Goal: Task Accomplishment & Management: Use online tool/utility

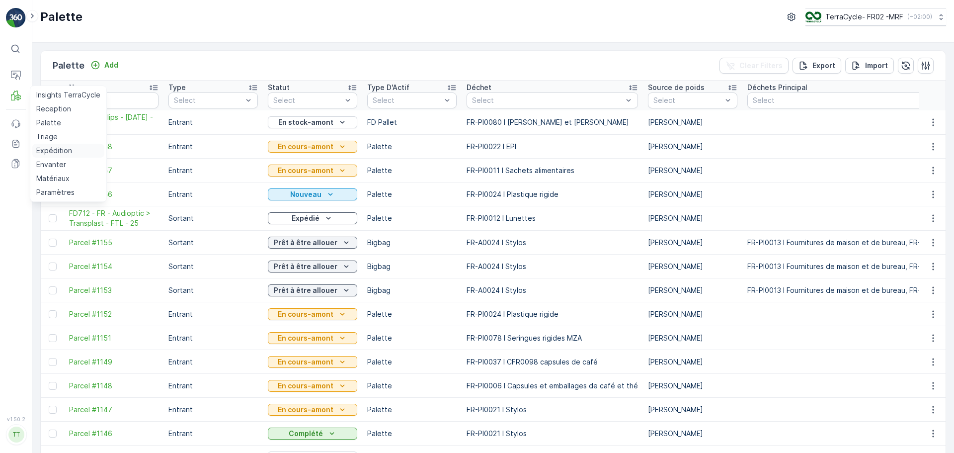
click at [51, 150] on p "Expédition" at bounding box center [54, 151] width 36 height 10
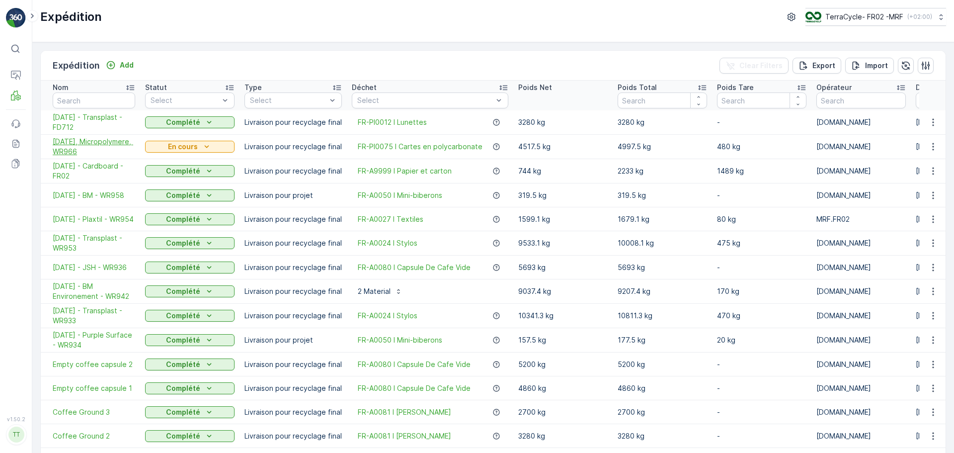
click at [107, 148] on span "[DATE], Micropolymere, WR966" at bounding box center [94, 147] width 83 height 20
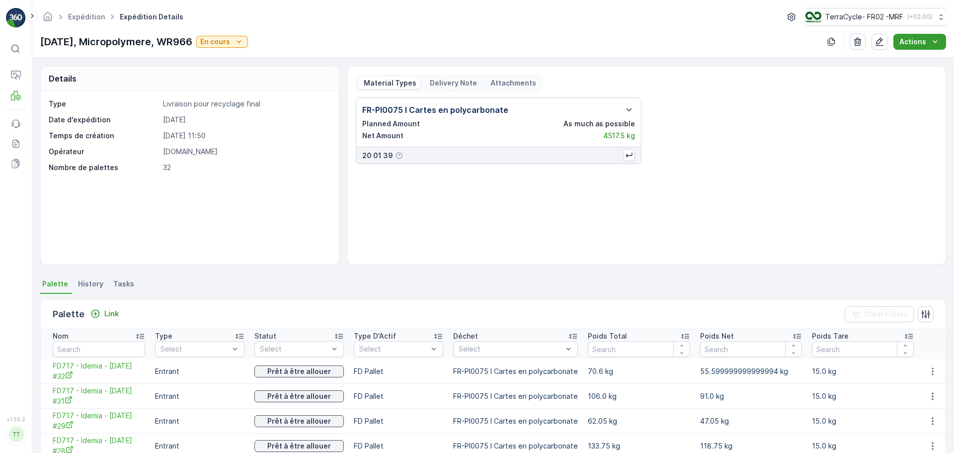
click at [936, 43] on icon "Actions" at bounding box center [935, 42] width 10 height 10
click at [923, 60] on span "Create Delivery Note" at bounding box center [916, 61] width 72 height 10
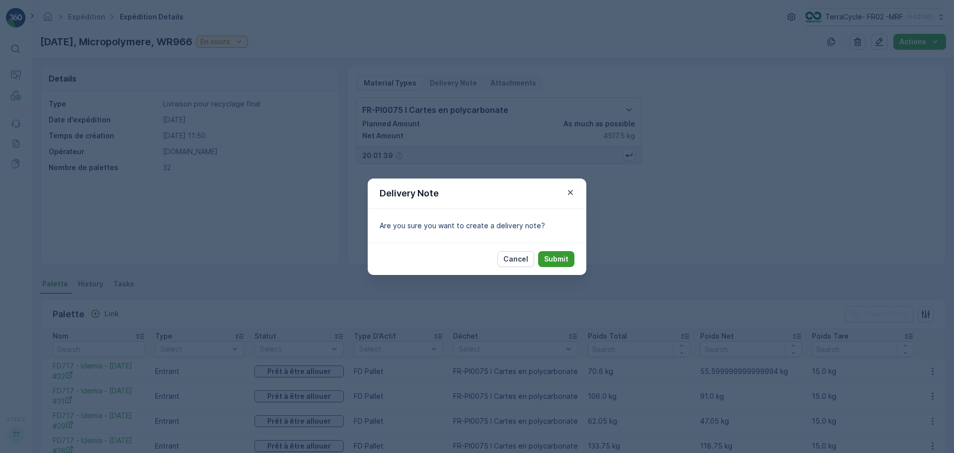
click at [564, 263] on p "Submit" at bounding box center [556, 259] width 24 height 10
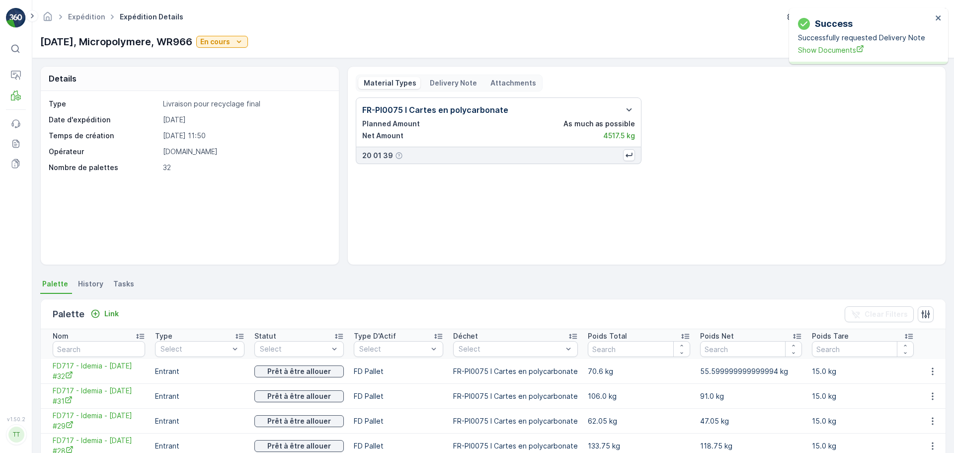
click at [453, 84] on p "Delivery Note" at bounding box center [452, 83] width 49 height 10
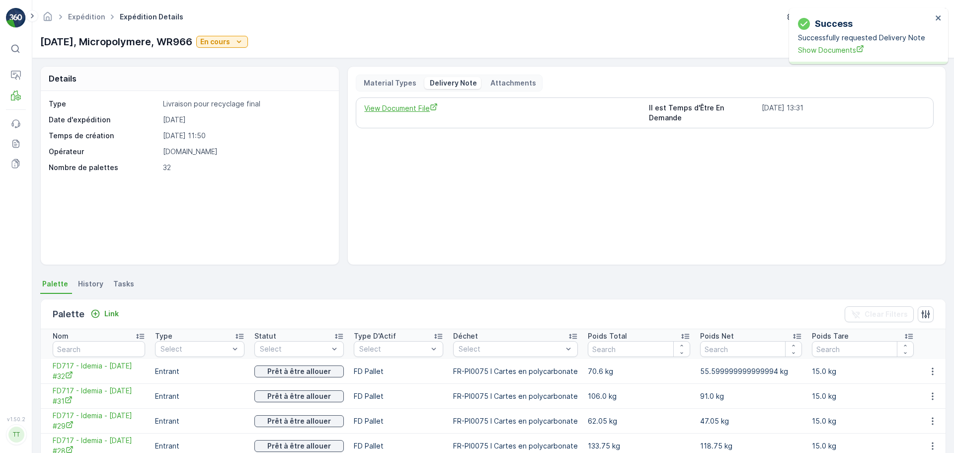
click at [394, 110] on span "View Document File" at bounding box center [502, 108] width 276 height 10
